Goal: Navigation & Orientation: Go to known website

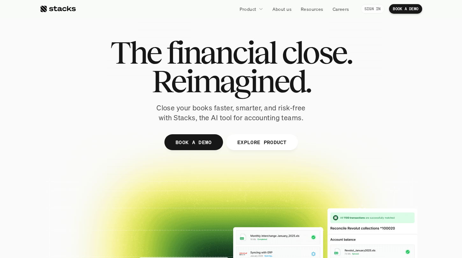
click at [366, 8] on p "SIGN IN" at bounding box center [373, 9] width 16 height 4
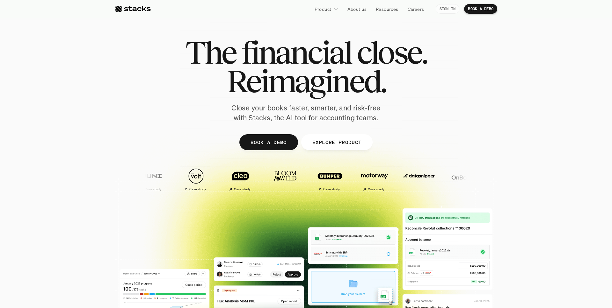
click at [449, 11] on p "SIGN IN" at bounding box center [447, 9] width 16 height 4
